Goal: Check status: Check status

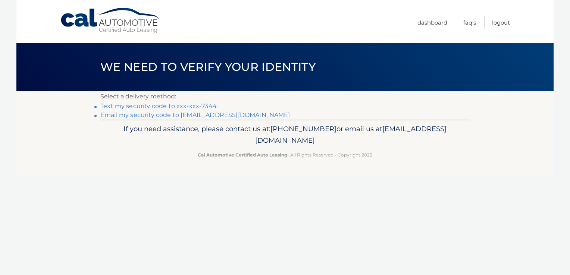
click at [148, 119] on link "Email my security code to [EMAIL_ADDRESS][DOMAIN_NAME]" at bounding box center [195, 114] width 190 height 7
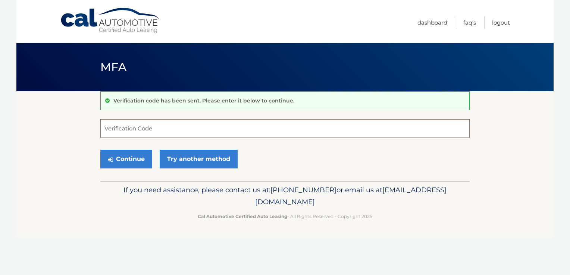
click at [148, 120] on input "Verification Code" at bounding box center [284, 128] width 369 height 19
type input "574260"
click at [140, 161] on button "Continue" at bounding box center [126, 159] width 52 height 19
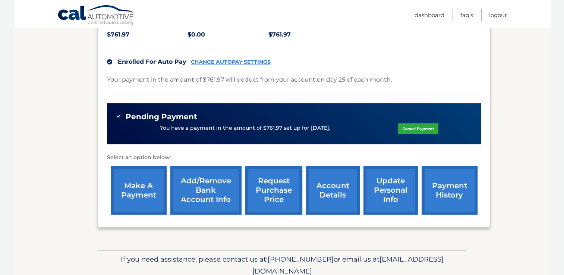
scroll to position [186, 0]
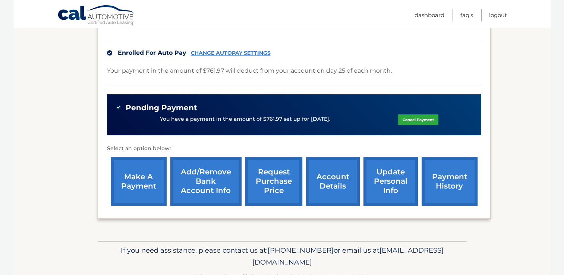
click at [465, 177] on link "payment history" at bounding box center [450, 181] width 56 height 49
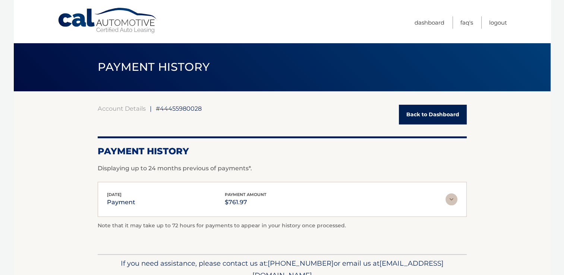
scroll to position [35, 0]
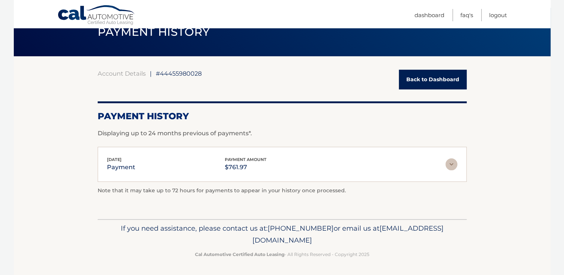
click at [434, 79] on link "Back to Dashboard" at bounding box center [433, 80] width 68 height 20
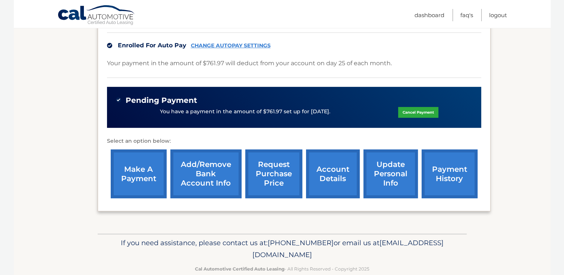
scroll to position [197, 0]
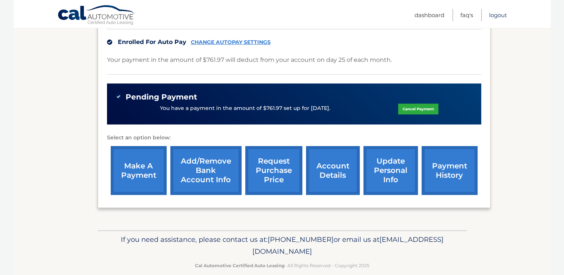
click at [501, 15] on link "Logout" at bounding box center [498, 15] width 18 height 12
